Goal: Answer question/provide support: Share knowledge or assist other users

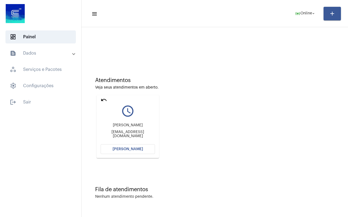
click at [104, 101] on mat-icon "undo" at bounding box center [104, 100] width 7 height 7
click at [135, 148] on span "[PERSON_NAME]" at bounding box center [128, 150] width 30 height 4
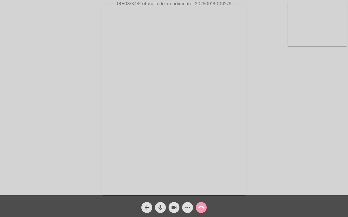
click at [165, 207] on button "mic" at bounding box center [160, 208] width 11 height 11
click at [174, 206] on mat-icon "videocam" at bounding box center [174, 208] width 7 height 7
click at [159, 211] on span "mic_off" at bounding box center [160, 208] width 7 height 11
click at [170, 207] on button "videocam_off" at bounding box center [174, 208] width 11 height 11
click at [185, 210] on mat-icon "more_horiz" at bounding box center [188, 208] width 7 height 7
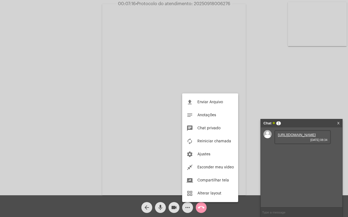
click at [292, 139] on div at bounding box center [174, 108] width 348 height 217
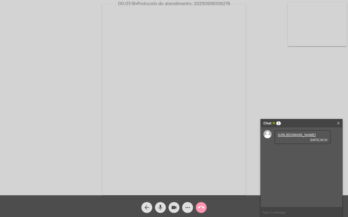
click at [298, 137] on link "https://neft-transfer-bucket.s3.amazonaws.com/temp-9e2f5cc5-900a-f613-6cfd-7cf1…" at bounding box center [297, 135] width 38 height 4
click at [44, 83] on div "Acessando Câmera e Microfone..." at bounding box center [174, 99] width 347 height 196
click at [295, 153] on link "https://neft-transfer-bucket.s3.amazonaws.com/temp-f0ed6b68-969f-7bbd-7c8a-e567…" at bounding box center [297, 151] width 38 height 4
click at [293, 168] on link "https://neft-transfer-bucket.s3.amazonaws.com/temp-c7d69c49-f0d9-eade-1cc3-576b…" at bounding box center [297, 166] width 38 height 4
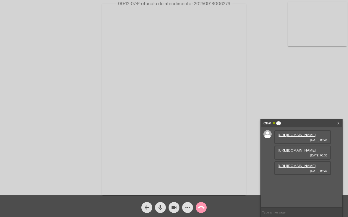
click at [257, 76] on div "Acessando Câmera e Microfone..." at bounding box center [174, 99] width 347 height 196
click at [203, 207] on mat-icon "call_end" at bounding box center [201, 208] width 7 height 7
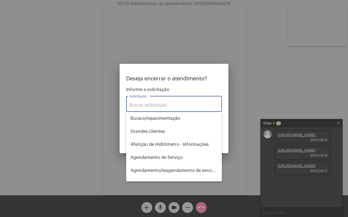
click at [158, 103] on input "Solicitação *" at bounding box center [174, 105] width 89 height 5
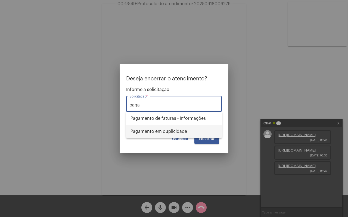
click at [176, 130] on span "Pagamento em duplicidade" at bounding box center [174, 131] width 87 height 13
type input "Pagamento em duplicidade"
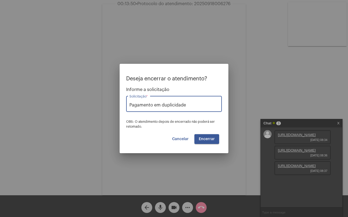
click at [204, 138] on span "Encerrar" at bounding box center [207, 139] width 16 height 4
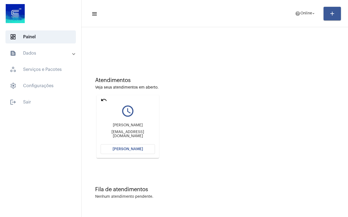
click at [103, 100] on mat-icon "undo" at bounding box center [104, 100] width 7 height 7
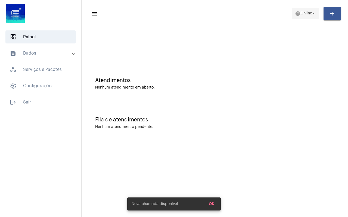
click at [313, 15] on mat-icon "arrow_drop_down" at bounding box center [313, 13] width 5 height 5
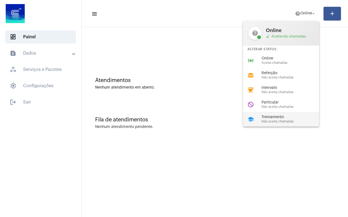
click at [276, 120] on span "Não aceita chamadas" at bounding box center [293, 122] width 62 height 4
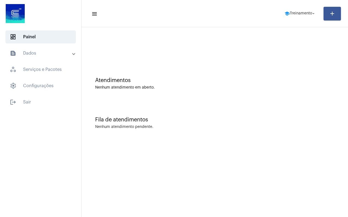
click at [44, 54] on mat-panel-title "text_snippet_outlined Dados" at bounding box center [41, 53] width 63 height 7
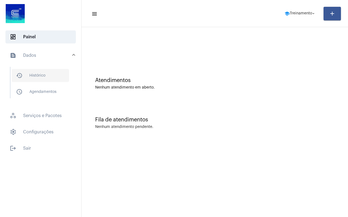
click at [44, 73] on span "history_outlined Histórico" at bounding box center [40, 75] width 57 height 13
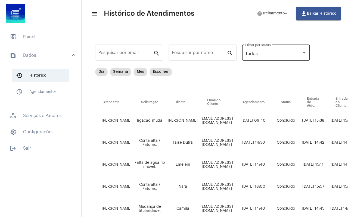
click at [277, 56] on div "Todos" at bounding box center [274, 53] width 57 height 5
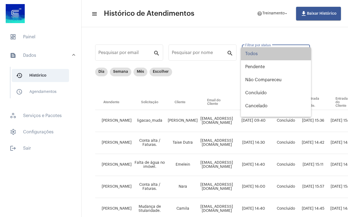
click at [277, 56] on span "Todos" at bounding box center [277, 53] width 62 height 13
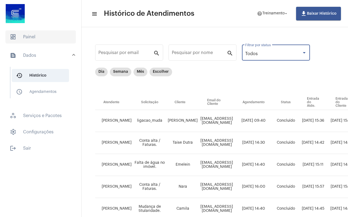
click at [47, 41] on span "dashboard Painel" at bounding box center [40, 36] width 70 height 13
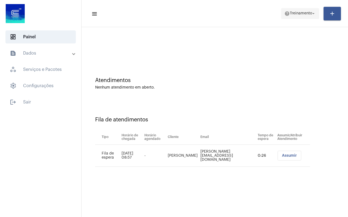
click at [302, 14] on span "Treinamento" at bounding box center [301, 14] width 22 height 4
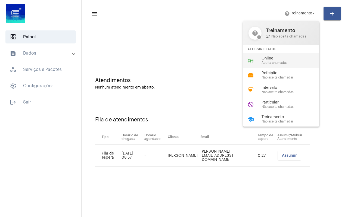
click at [284, 59] on span "Online" at bounding box center [293, 59] width 62 height 4
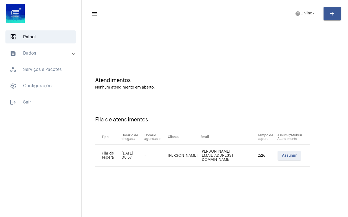
click at [282, 157] on span "Assumir" at bounding box center [289, 156] width 15 height 4
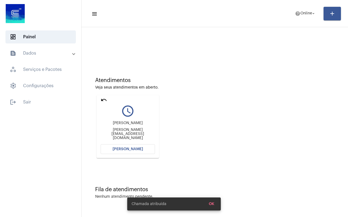
click at [127, 148] on span "[PERSON_NAME]" at bounding box center [128, 150] width 30 height 4
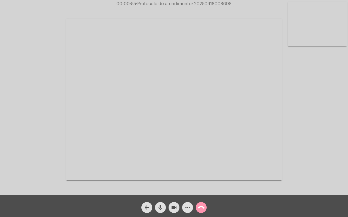
click at [308, 89] on div "Acessando Câmera e Microfone..." at bounding box center [174, 99] width 347 height 196
click at [162, 206] on mat-icon "mic" at bounding box center [160, 208] width 7 height 7
drag, startPoint x: 172, startPoint y: 207, endPoint x: 178, endPoint y: 213, distance: 8.1
click at [173, 207] on mat-icon "videocam" at bounding box center [174, 208] width 7 height 7
click at [161, 210] on mat-icon "mic_off" at bounding box center [160, 208] width 7 height 7
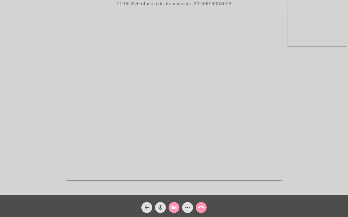
click at [172, 210] on mat-icon "videocam_off" at bounding box center [174, 208] width 7 height 7
click at [327, 82] on div "Acessando Câmera e Microfone..." at bounding box center [174, 99] width 347 height 196
click at [322, 87] on div "Acessando Câmera e Microfone..." at bounding box center [174, 99] width 347 height 196
click at [202, 211] on mat-icon "call_end" at bounding box center [201, 208] width 7 height 7
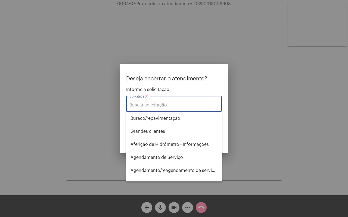
click at [143, 105] on input "Solicitação *" at bounding box center [174, 105] width 89 height 5
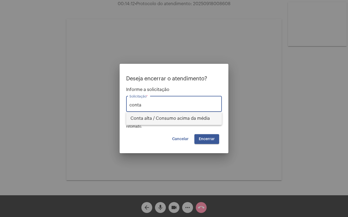
click at [168, 120] on span "Conta alta / Consumo acima da média" at bounding box center [174, 118] width 87 height 13
type input "Conta alta / Consumo acima da média"
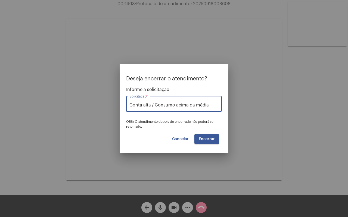
click at [211, 139] on span "Encerrar" at bounding box center [207, 139] width 16 height 4
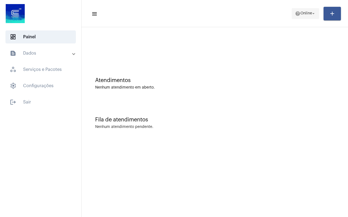
click at [302, 13] on span "Online" at bounding box center [307, 14] width 12 height 4
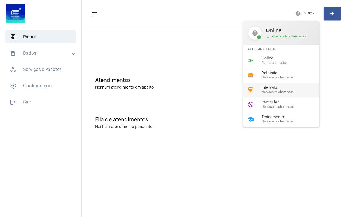
click at [281, 88] on span "Intervalo" at bounding box center [293, 88] width 62 height 4
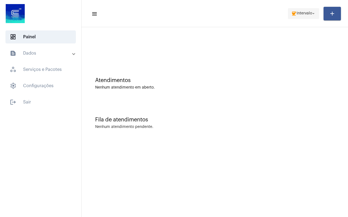
click at [304, 12] on span "Intervalo" at bounding box center [305, 14] width 16 height 4
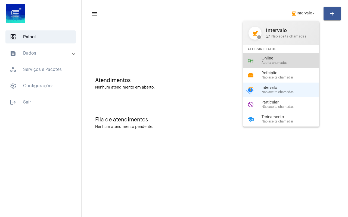
click at [279, 62] on span "Aceita chamadas" at bounding box center [293, 63] width 62 height 4
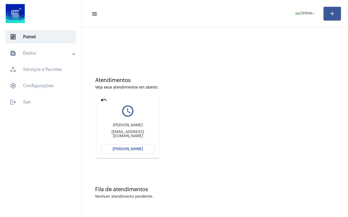
click at [106, 100] on mat-icon "undo" at bounding box center [104, 100] width 7 height 7
click at [137, 149] on span "[PERSON_NAME]" at bounding box center [128, 150] width 30 height 4
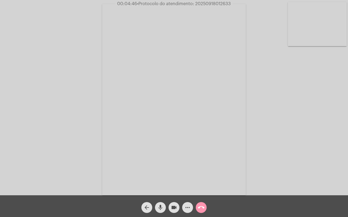
click at [201, 208] on mat-icon "call_end" at bounding box center [201, 208] width 7 height 7
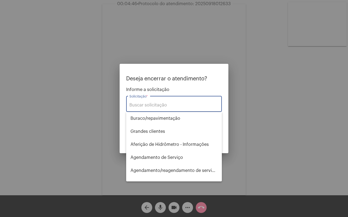
click at [146, 106] on input "Solicitação *" at bounding box center [174, 105] width 89 height 5
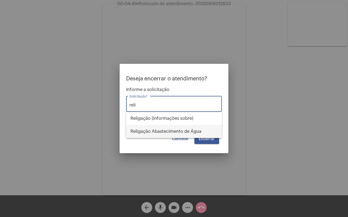
click at [165, 130] on span "Religação Abastecimento de Água" at bounding box center [174, 131] width 87 height 13
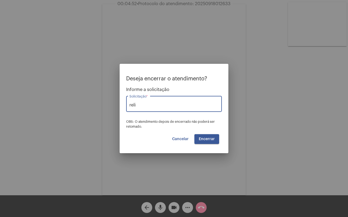
type input "Religação Abastecimento de Água"
click at [208, 137] on span "Encerrar" at bounding box center [207, 139] width 16 height 4
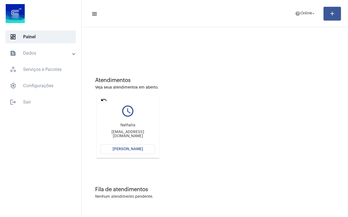
click at [103, 98] on mat-icon "undo" at bounding box center [104, 100] width 7 height 7
click at [126, 150] on span "[PERSON_NAME]" at bounding box center [128, 150] width 30 height 4
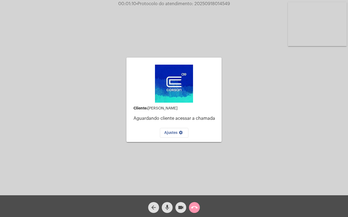
click at [61, 135] on div "Cliente: [PERSON_NAME] cliente acessar a chamada Ajustes settings Acessando Câm…" at bounding box center [174, 99] width 347 height 196
click at [197, 208] on mat-icon "call_end" at bounding box center [194, 208] width 7 height 7
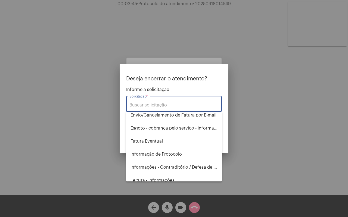
scroll to position [240, 0]
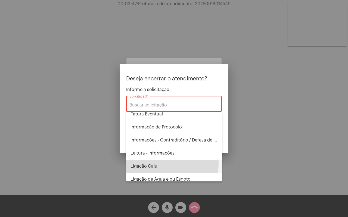
click at [156, 164] on span "Ligação Caiu" at bounding box center [174, 166] width 87 height 13
type input "Ligação Caiu"
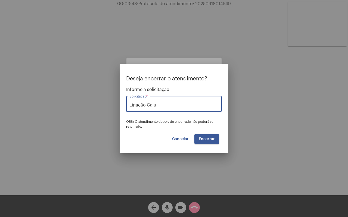
click at [214, 138] on span "Encerrar" at bounding box center [207, 139] width 16 height 4
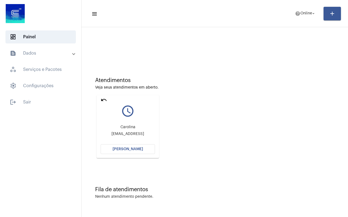
click at [104, 99] on mat-icon "undo" at bounding box center [104, 100] width 7 height 7
click at [126, 149] on span "[PERSON_NAME]" at bounding box center [128, 150] width 30 height 4
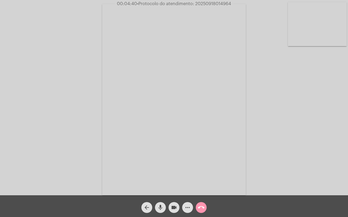
click at [161, 209] on mat-icon "mic" at bounding box center [160, 208] width 7 height 7
click at [175, 207] on mat-icon "videocam" at bounding box center [174, 208] width 7 height 7
click at [167, 211] on div "mic_off" at bounding box center [161, 207] width 14 height 14
click at [161, 208] on mat-icon "mic_off" at bounding box center [160, 208] width 7 height 7
click at [173, 208] on mat-icon "videocam_off" at bounding box center [174, 208] width 7 height 7
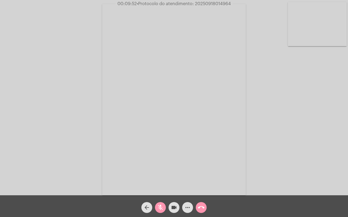
click at [162, 208] on mat-icon "mic_off" at bounding box center [160, 208] width 7 height 7
click at [162, 206] on mat-icon "mic" at bounding box center [160, 208] width 7 height 7
click at [161, 210] on mat-icon "mic_off" at bounding box center [160, 208] width 7 height 7
click at [191, 209] on mat-icon "more_horiz" at bounding box center [188, 208] width 7 height 7
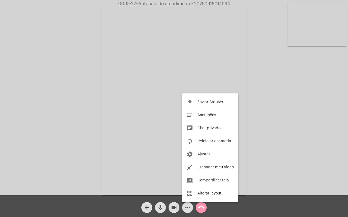
click at [207, 99] on button "file_upload Enviar Arquivo" at bounding box center [210, 102] width 56 height 13
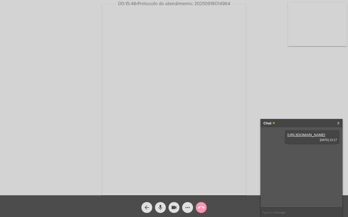
click at [302, 95] on div "Acessando Câmera e Microfone..." at bounding box center [174, 99] width 347 height 196
click at [203, 208] on mat-icon "call_end" at bounding box center [201, 208] width 7 height 7
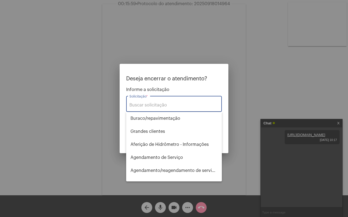
click at [158, 104] on input "Solicitação *" at bounding box center [174, 105] width 89 height 5
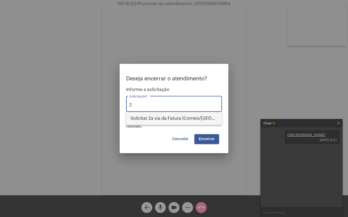
click at [166, 117] on span "Solicitar 2a via da Fatura (Correio/[GEOGRAPHIC_DATA]/Email)" at bounding box center [174, 118] width 87 height 13
type input "Solicitar 2a via da Fatura (Correio/[GEOGRAPHIC_DATA]/Email)"
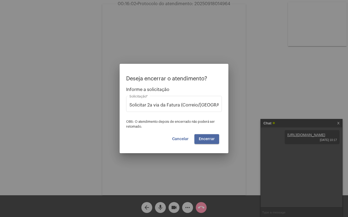
click at [215, 139] on button "Encerrar" at bounding box center [207, 139] width 25 height 10
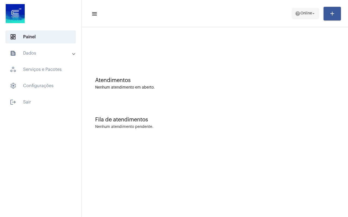
click at [302, 13] on span "Online" at bounding box center [307, 14] width 12 height 4
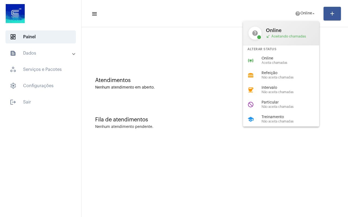
click at [173, 70] on div at bounding box center [174, 108] width 348 height 217
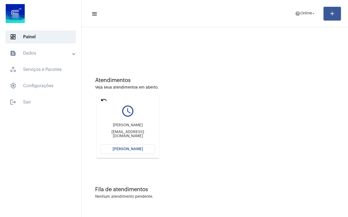
click at [103, 100] on mat-icon "undo" at bounding box center [104, 100] width 7 height 7
click at [140, 151] on span "[PERSON_NAME]" at bounding box center [128, 150] width 30 height 4
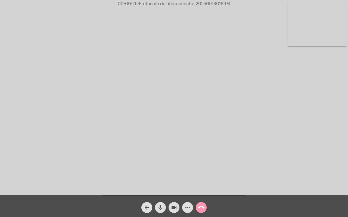
click at [85, 106] on div "Acessando Câmera e Microfone..." at bounding box center [174, 99] width 347 height 196
click at [203, 205] on mat-icon "call_end" at bounding box center [201, 208] width 7 height 7
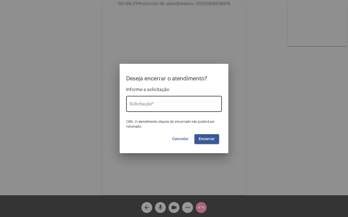
click at [164, 105] on input "Solicitação *" at bounding box center [174, 105] width 89 height 5
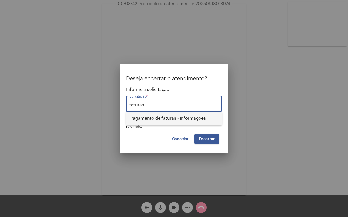
click at [166, 118] on span "Pagamento de faturas - Informações" at bounding box center [174, 118] width 87 height 13
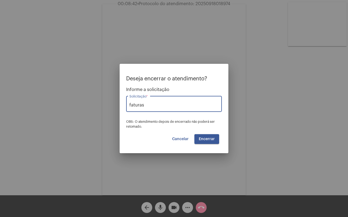
type input "Pagamento de faturas - Informações"
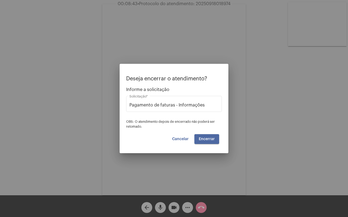
click at [206, 139] on span "Encerrar" at bounding box center [207, 139] width 16 height 4
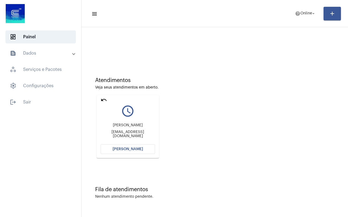
click at [104, 101] on mat-icon "undo" at bounding box center [104, 100] width 7 height 7
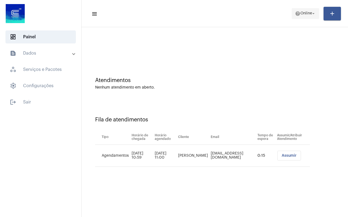
click at [310, 15] on span "Online" at bounding box center [307, 14] width 12 height 4
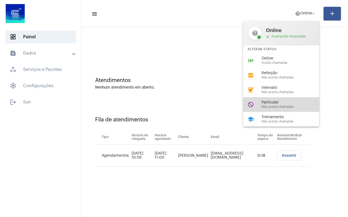
click at [292, 103] on span "Particular" at bounding box center [293, 103] width 62 height 4
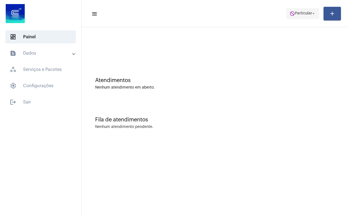
click at [293, 15] on mat-icon "do_not_disturb" at bounding box center [292, 13] width 5 height 5
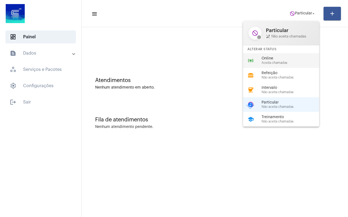
click at [274, 64] on span "Aceita chamadas" at bounding box center [293, 63] width 62 height 4
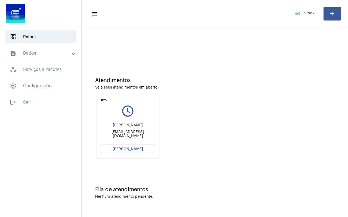
click at [102, 100] on mat-icon "undo" at bounding box center [104, 100] width 7 height 7
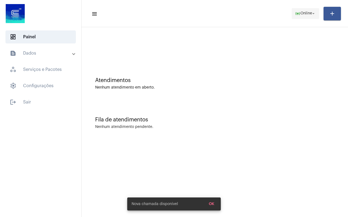
click at [308, 15] on span "Online" at bounding box center [307, 14] width 12 height 4
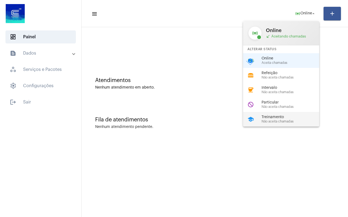
click at [278, 118] on span "Treinamento" at bounding box center [293, 117] width 62 height 4
